Goal: Task Accomplishment & Management: Complete application form

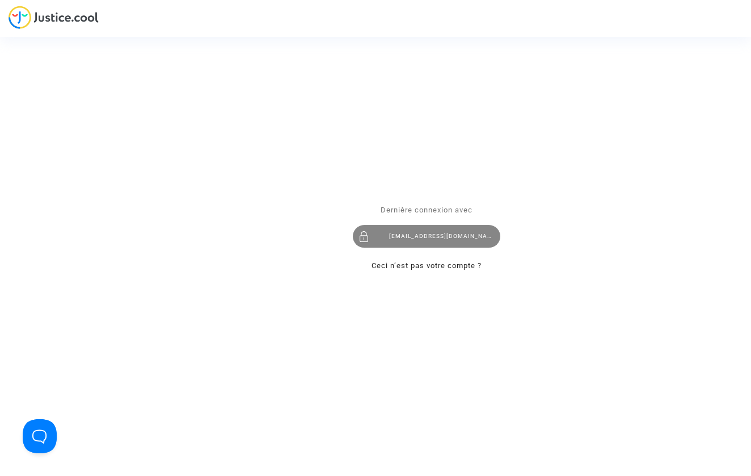
click at [407, 229] on div "eddy.chiha@gmail.com" at bounding box center [427, 236] width 148 height 23
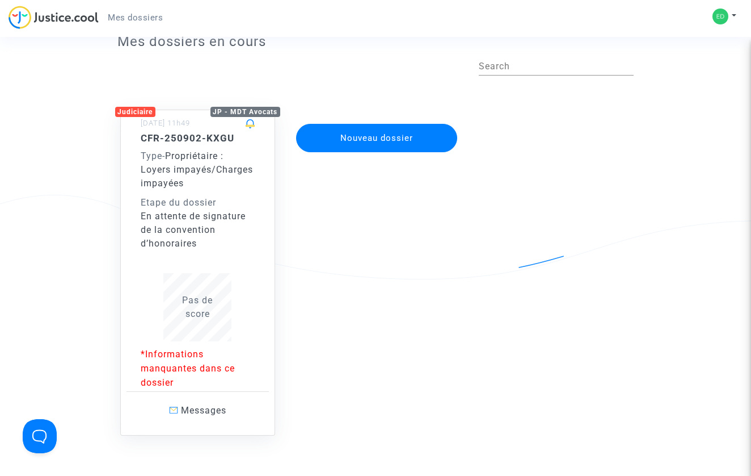
scroll to position [41, 0]
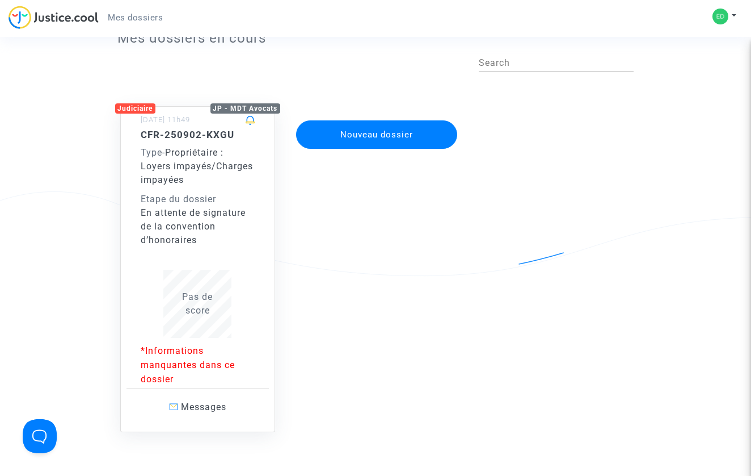
click at [196, 200] on div "Etape du dossier" at bounding box center [198, 199] width 115 height 14
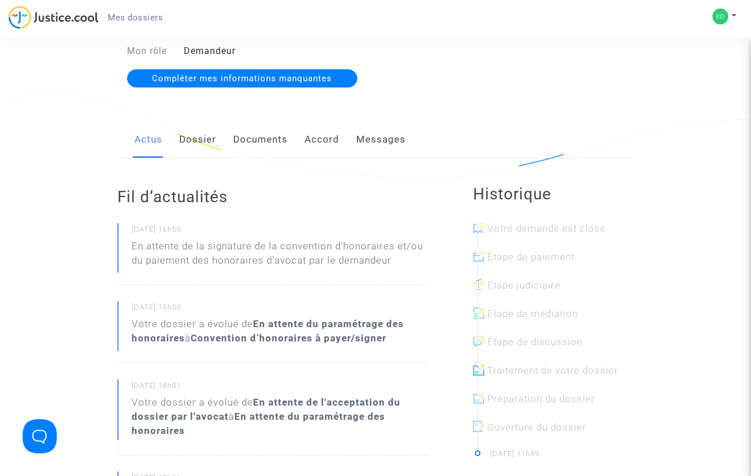
scroll to position [142, 0]
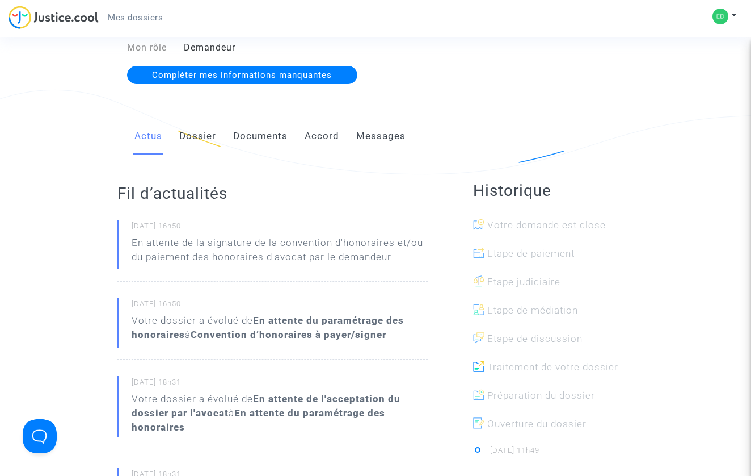
click at [239, 71] on span "Compléter mes informations manquantes" at bounding box center [242, 75] width 180 height 10
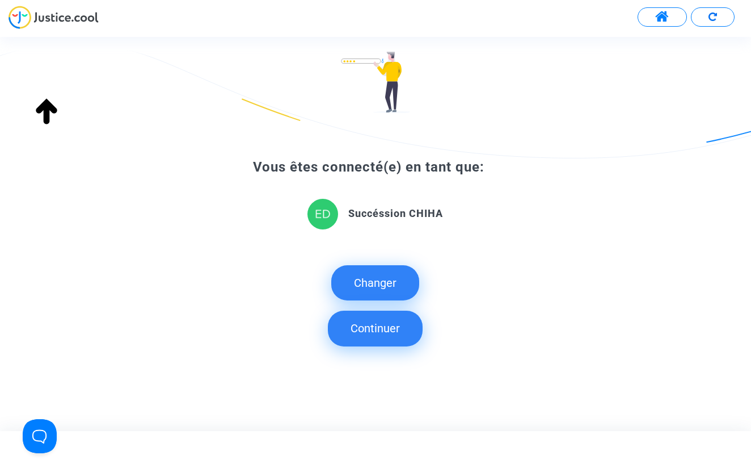
scroll to position [97, 0]
click at [377, 322] on button "Continuer" at bounding box center [375, 328] width 95 height 35
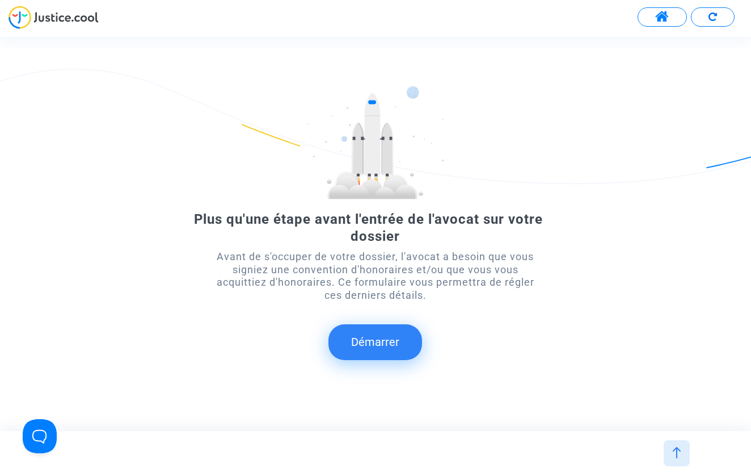
click at [57, 12] on img at bounding box center [54, 17] width 90 height 23
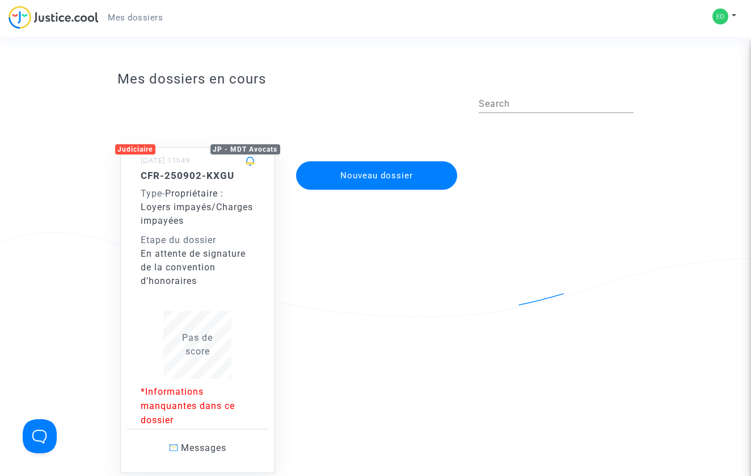
click at [201, 249] on div "En attente de signature de la convention d’honoraires" at bounding box center [198, 267] width 115 height 41
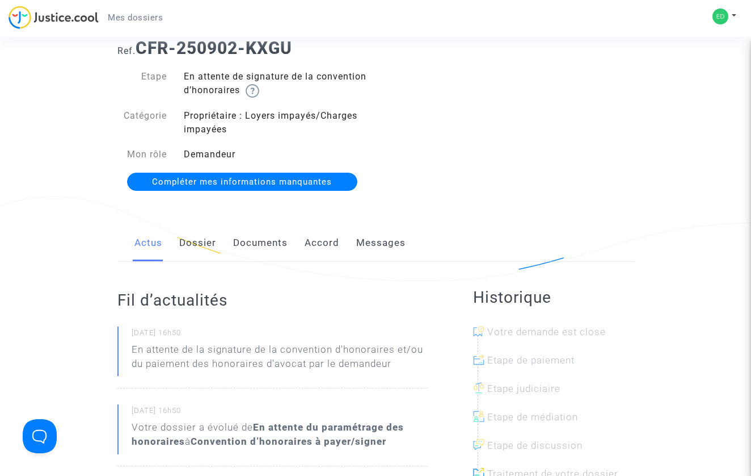
scroll to position [46, 0]
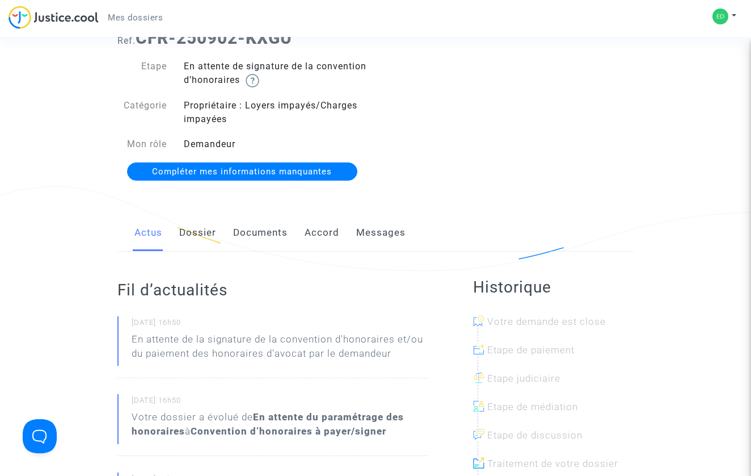
click at [202, 241] on link "Dossier" at bounding box center [197, 232] width 37 height 37
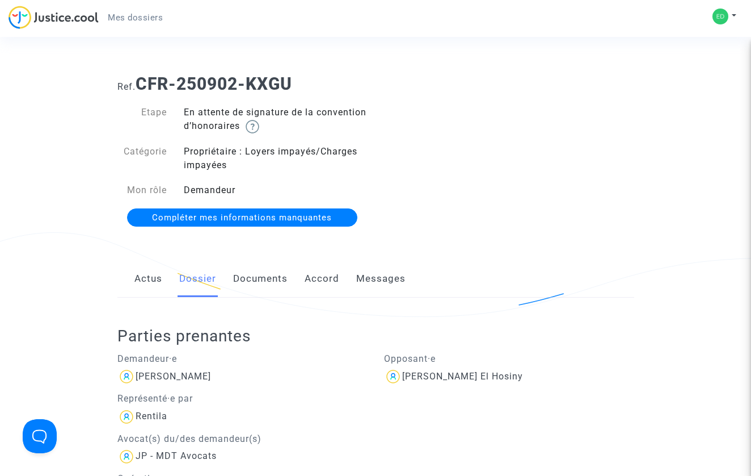
click at [263, 282] on link "Documents" at bounding box center [260, 278] width 54 height 37
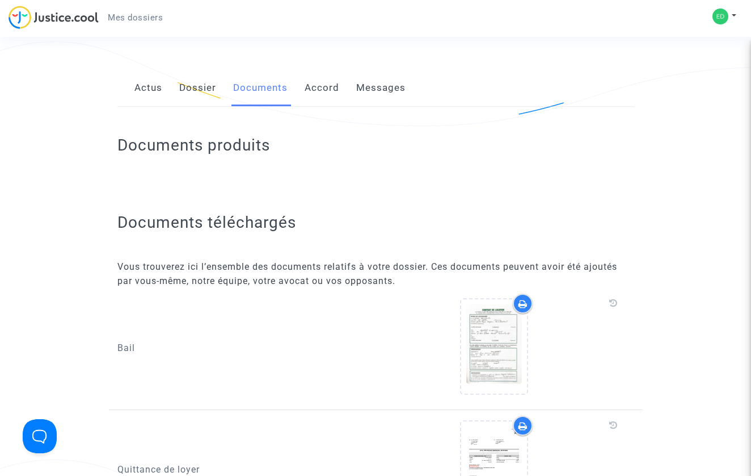
scroll to position [167, 0]
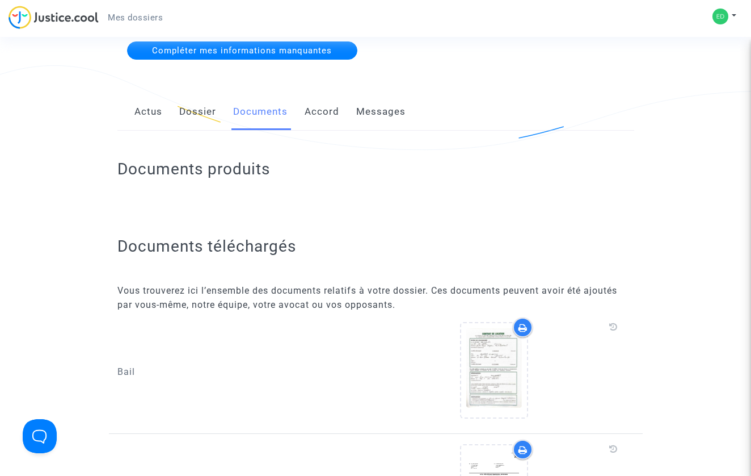
click at [323, 116] on link "Accord" at bounding box center [322, 111] width 35 height 37
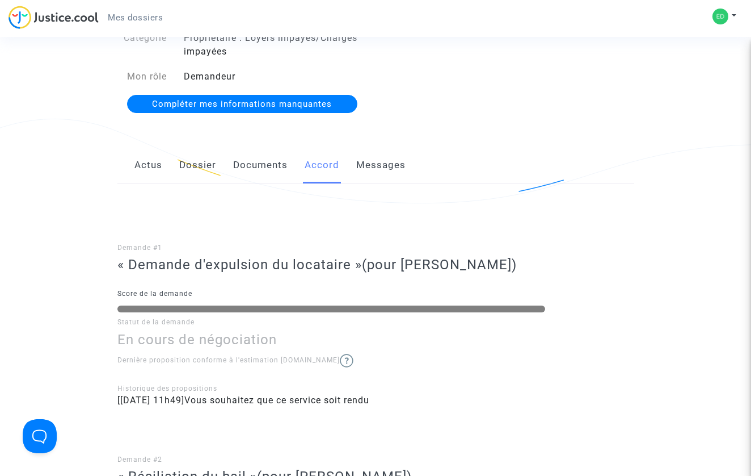
scroll to position [79, 0]
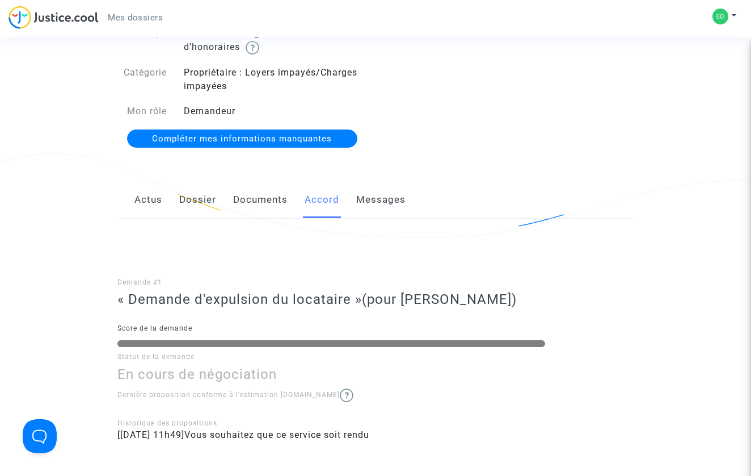
click at [373, 193] on link "Messages" at bounding box center [380, 199] width 49 height 37
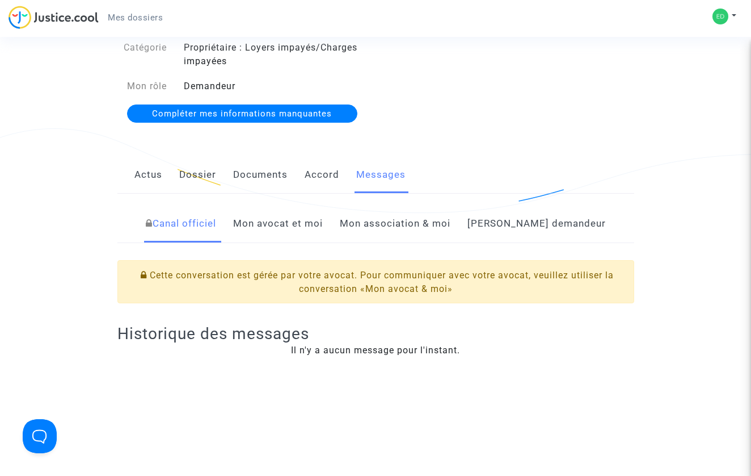
scroll to position [117, 0]
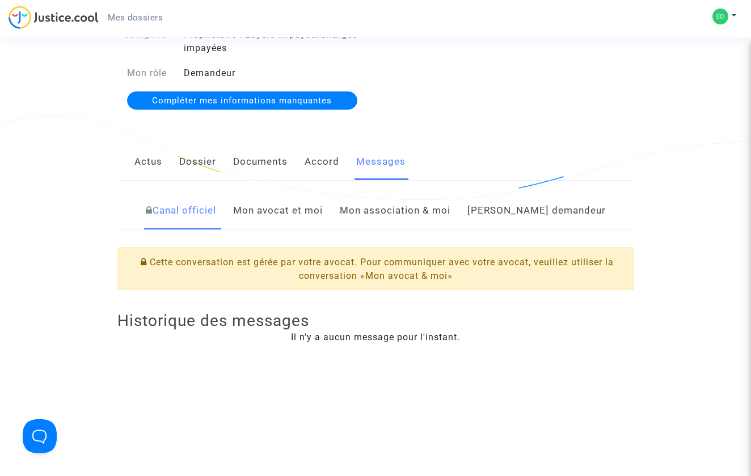
click at [323, 214] on link "Mon avocat et moi" at bounding box center [278, 210] width 90 height 37
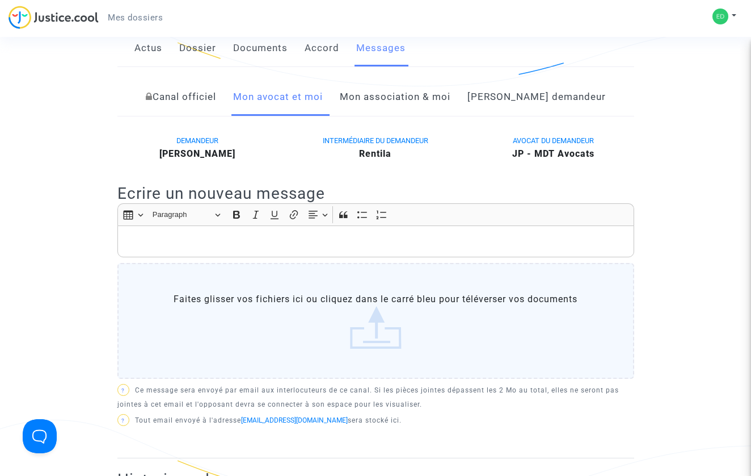
scroll to position [203, 0]
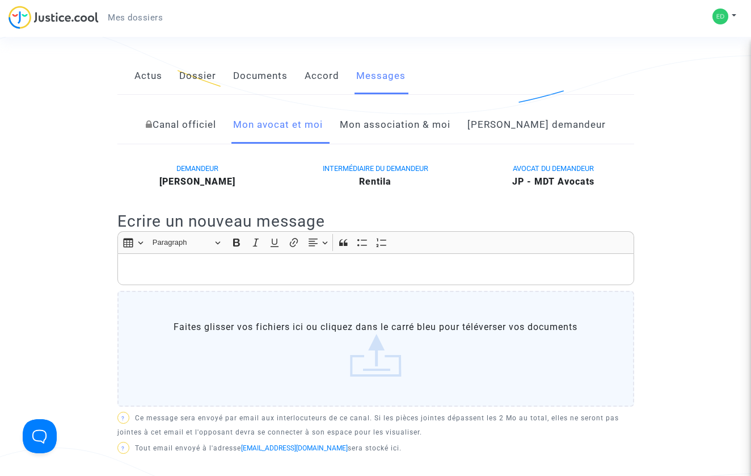
click at [524, 131] on link "[PERSON_NAME] demandeur" at bounding box center [537, 124] width 138 height 37
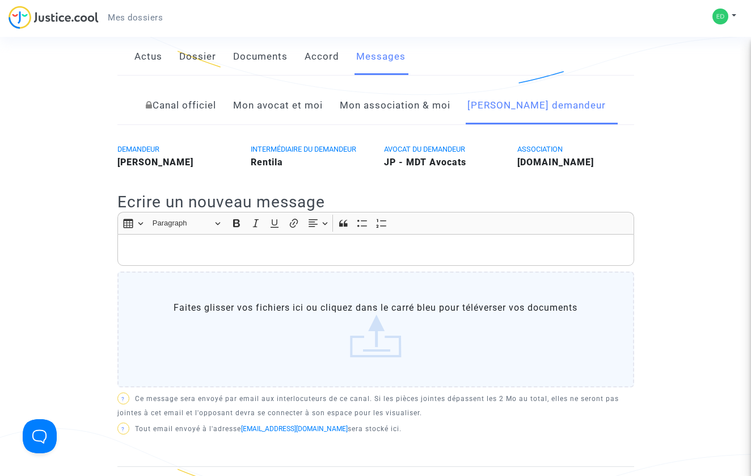
scroll to position [229, 0]
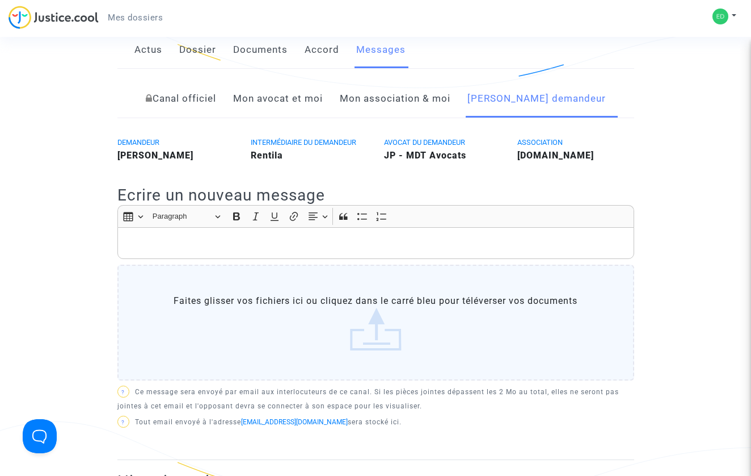
click at [451, 102] on link "Mon association & moi" at bounding box center [395, 98] width 111 height 37
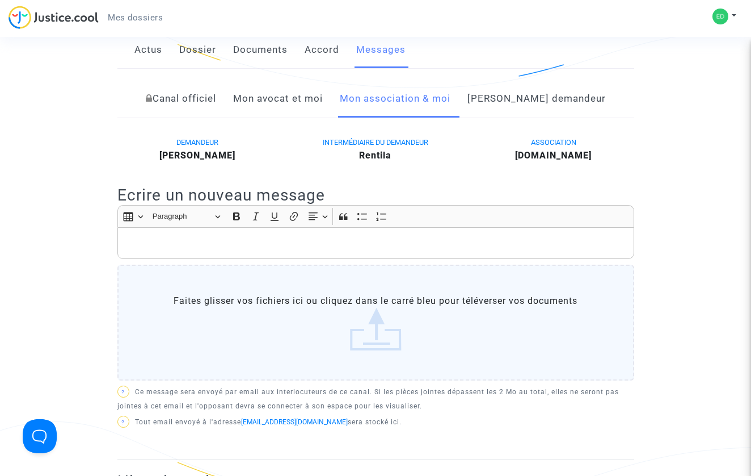
click at [291, 104] on link "Mon avocat et moi" at bounding box center [278, 98] width 90 height 37
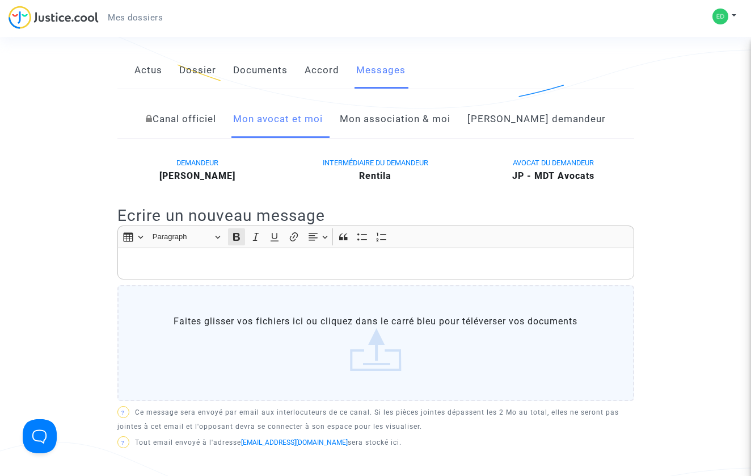
scroll to position [150, 0]
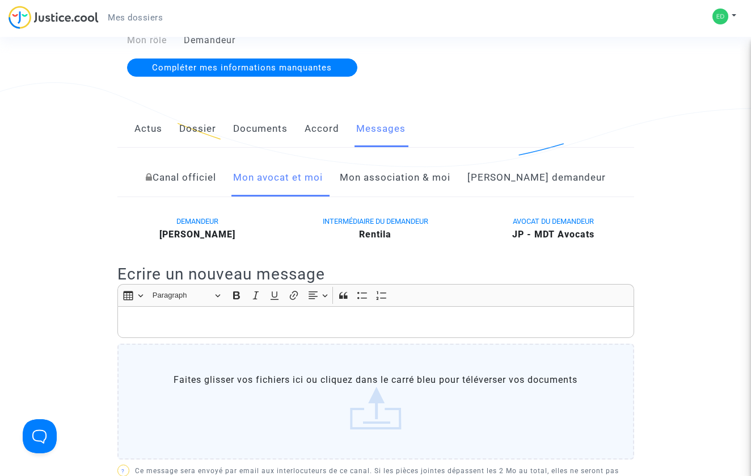
click at [203, 176] on link "Canal officiel" at bounding box center [181, 177] width 70 height 37
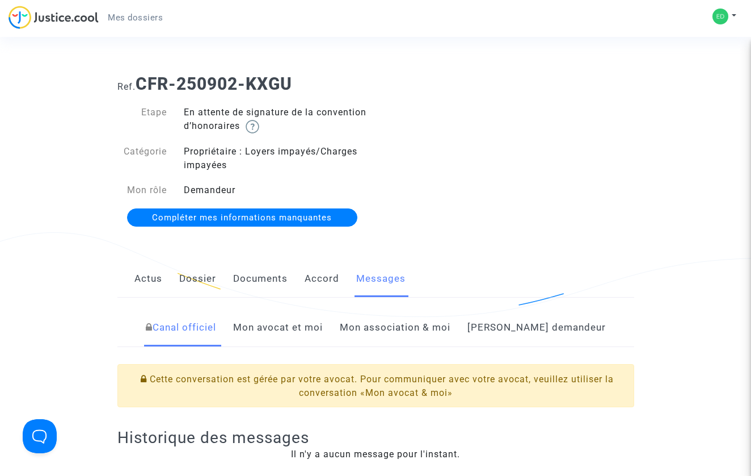
click at [220, 215] on span "Compléter mes informations manquantes" at bounding box center [242, 217] width 180 height 10
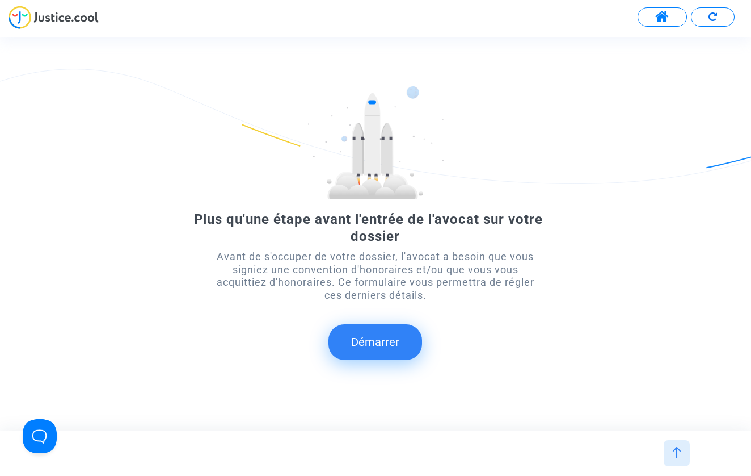
click at [385, 346] on button "Démarrer" at bounding box center [376, 341] width 94 height 35
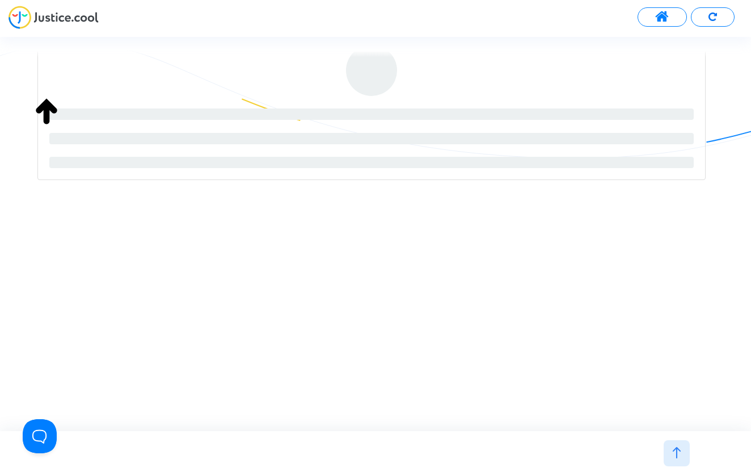
scroll to position [161, 0]
